Goal: Transaction & Acquisition: Purchase product/service

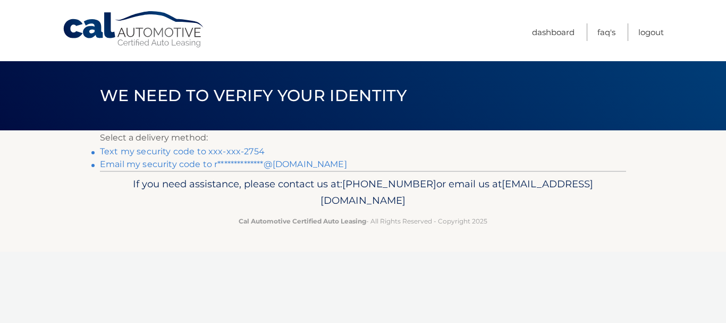
click at [217, 150] on link "Text my security code to xxx-xxx-2754" at bounding box center [182, 151] width 165 height 10
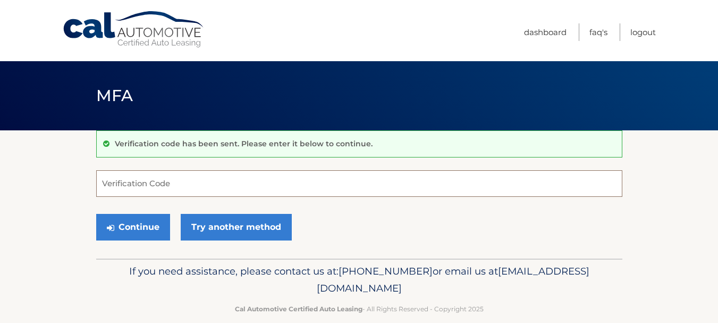
click at [220, 183] on input "Verification Code" at bounding box center [359, 183] width 526 height 27
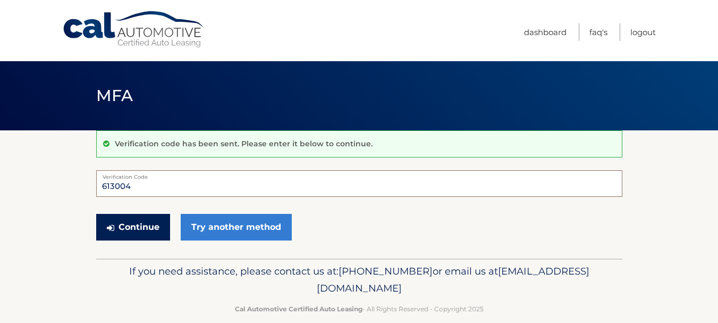
type input "613004"
click at [121, 218] on button "Continue" at bounding box center [133, 227] width 74 height 27
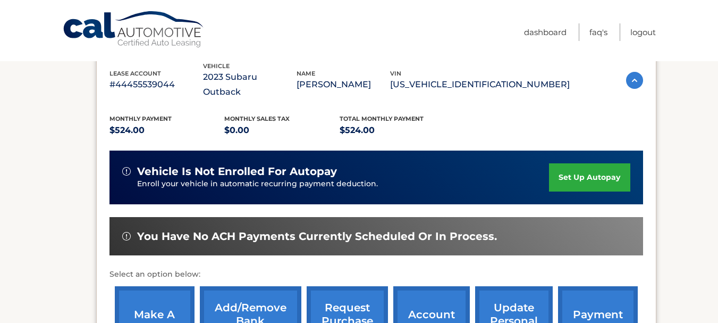
scroll to position [213, 0]
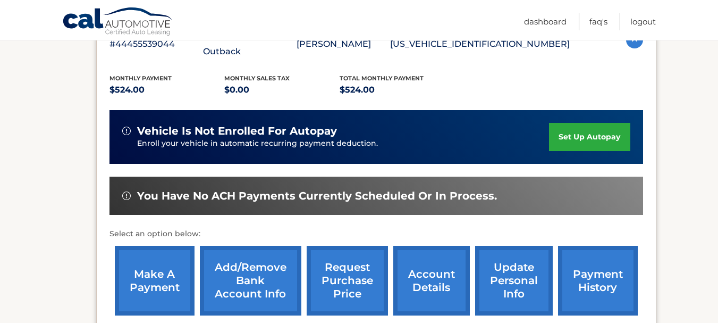
click at [151, 256] on link "make a payment" at bounding box center [155, 281] width 80 height 70
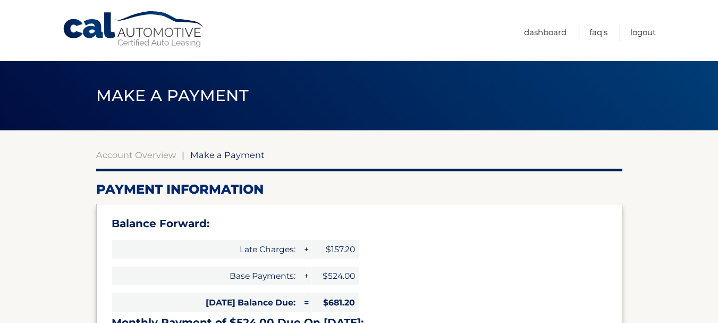
select select "MGM1YzMwNGQtNDJiMS00OWYzLTk5NGItMGM4MjFjNjQ4NzU0"
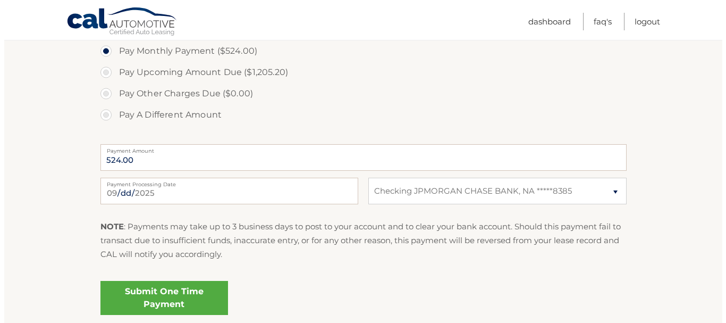
scroll to position [425, 0]
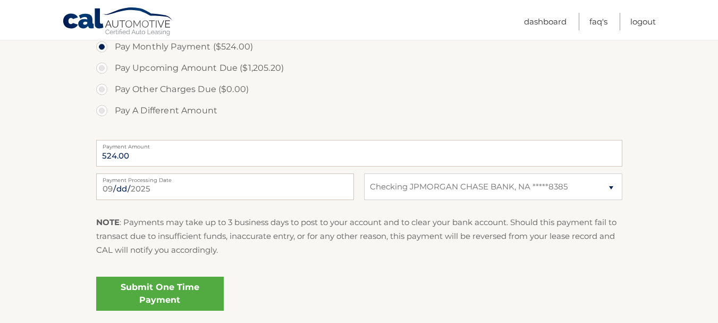
click at [134, 288] on link "Submit One Time Payment" at bounding box center [160, 293] width 128 height 34
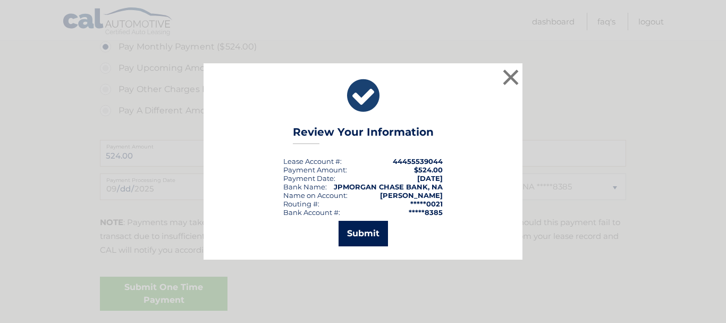
click at [346, 230] on button "Submit" at bounding box center [363, 234] width 49 height 26
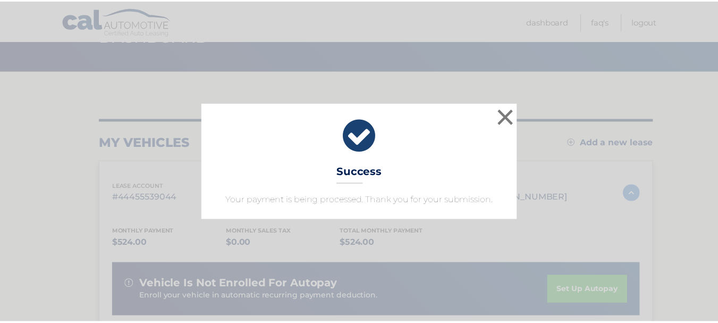
scroll to position [60, 0]
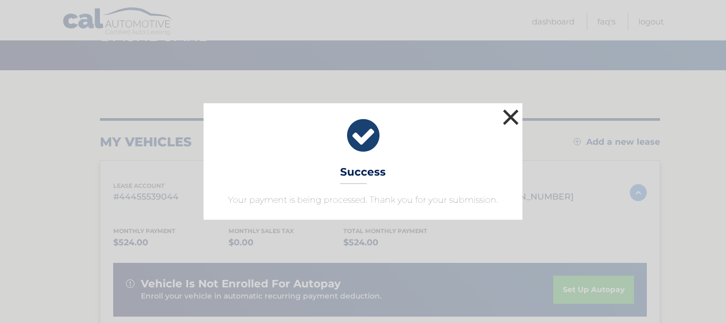
click at [514, 119] on button "×" at bounding box center [510, 116] width 21 height 21
